Goal: Task Accomplishment & Management: Use online tool/utility

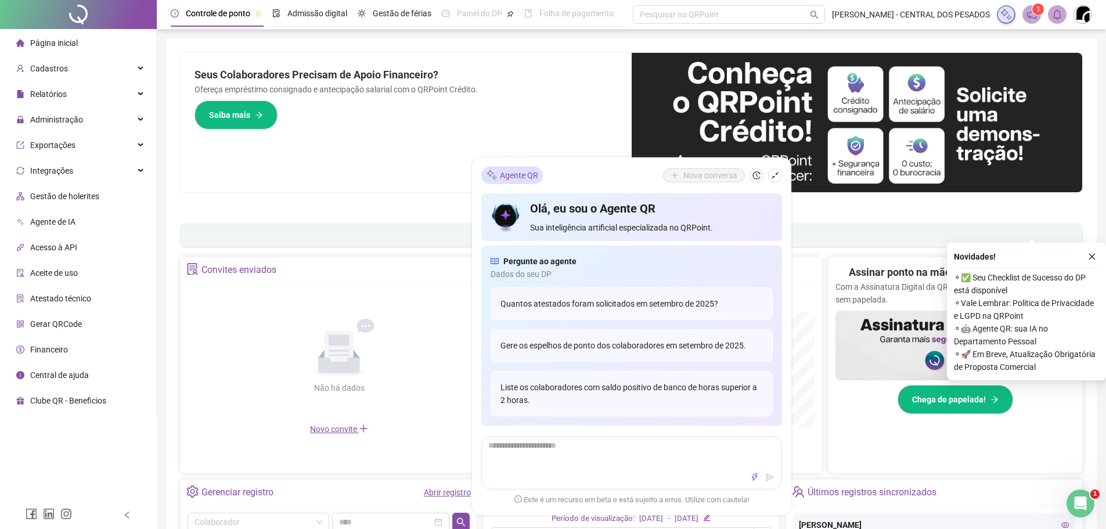
scroll to position [232, 0]
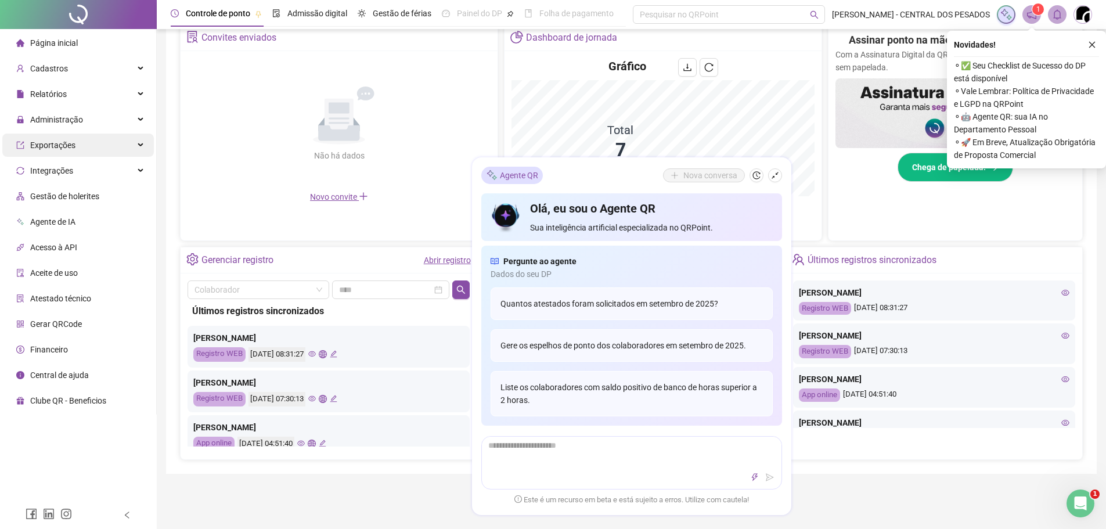
drag, startPoint x: 82, startPoint y: 120, endPoint x: 67, endPoint y: 152, distance: 35.3
click at [82, 120] on div "Administração" at bounding box center [78, 119] width 152 height 23
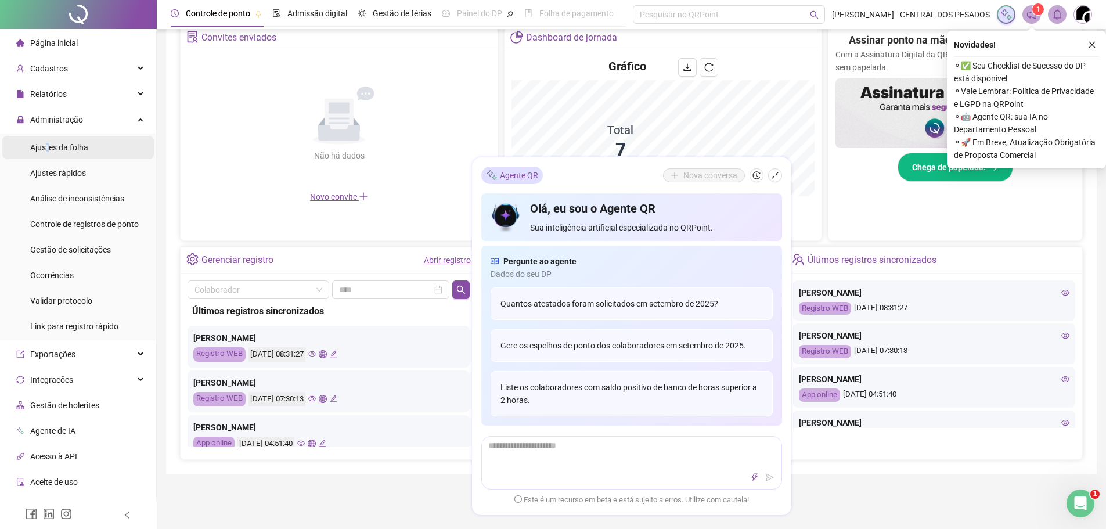
drag, startPoint x: 46, startPoint y: 150, endPoint x: 10, endPoint y: 154, distance: 35.6
click at [47, 150] on span "Ajustes da folha" at bounding box center [59, 147] width 58 height 9
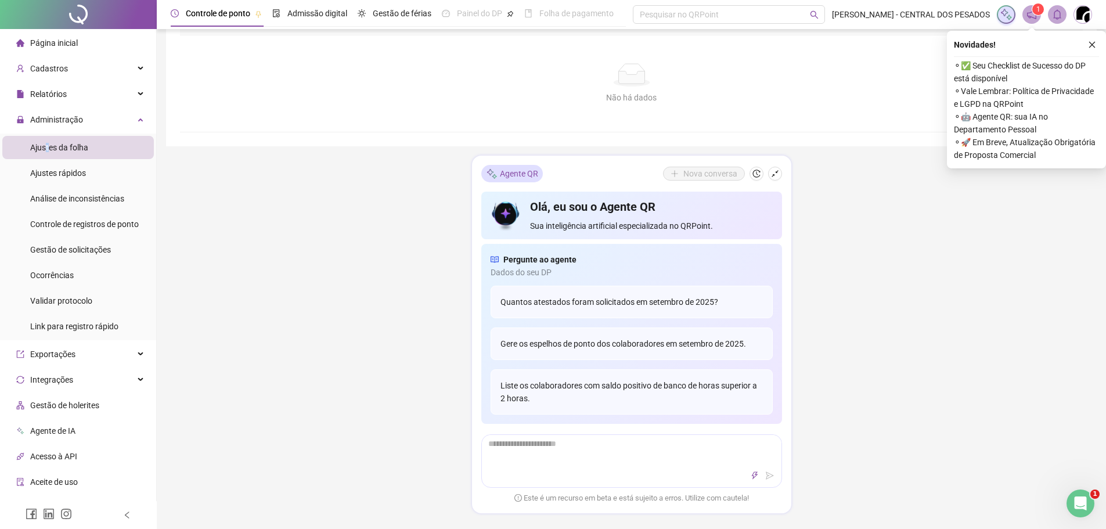
type input "**********"
